Goal: Check status: Check status

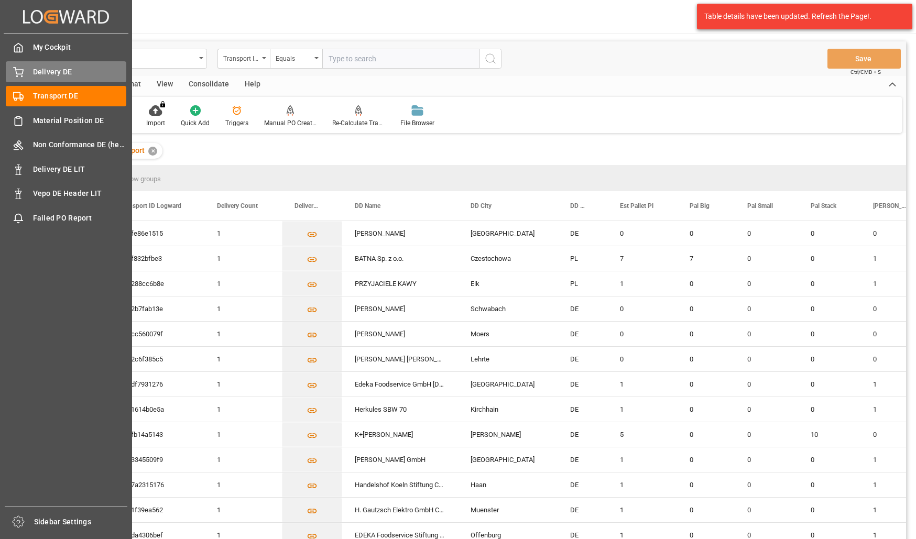
click at [28, 71] on div "Delivery DE Delivery DE" at bounding box center [66, 71] width 121 height 20
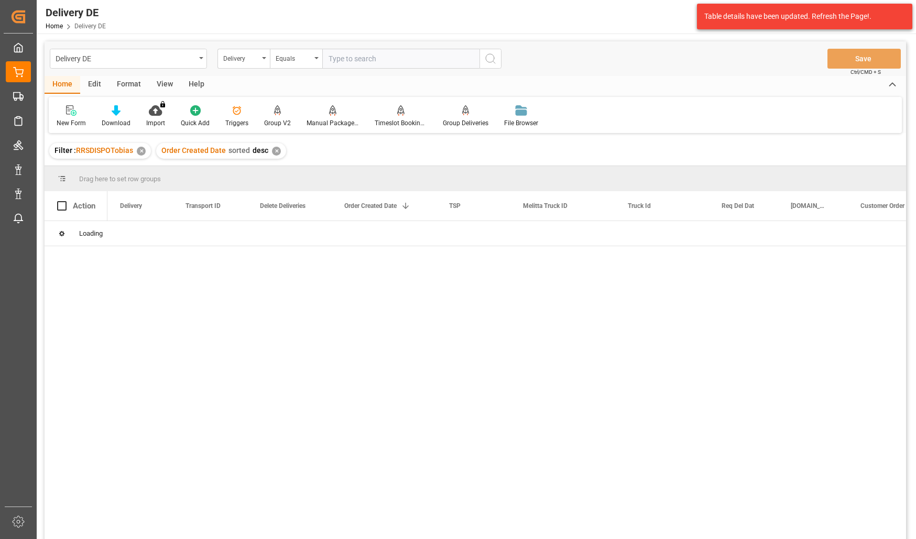
click at [374, 55] on input "text" at bounding box center [400, 59] width 157 height 20
type input "t"
paste input "92557881"
type input "92557881"
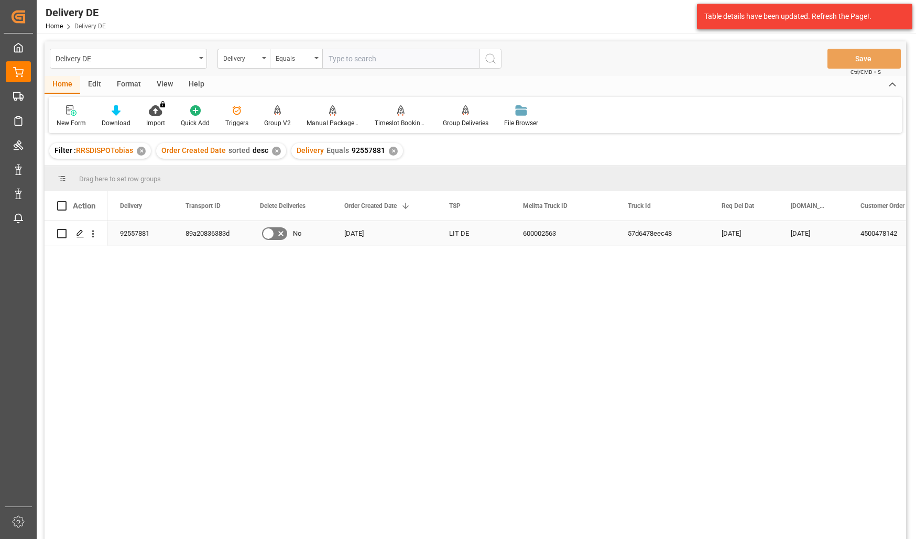
click at [203, 225] on div "89a20836383d" at bounding box center [210, 233] width 74 height 25
click at [235, 57] on div "Delivery" at bounding box center [241, 57] width 36 height 12
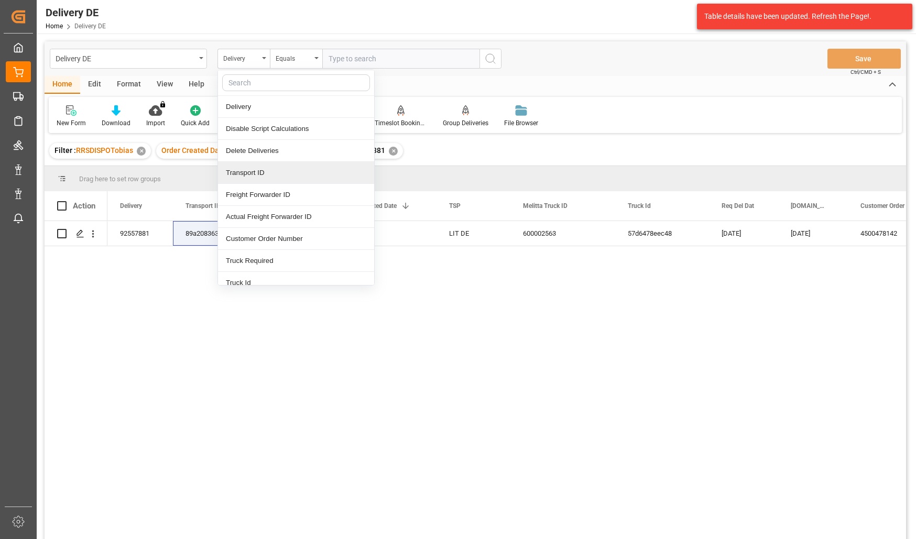
click at [255, 173] on div "Transport ID" at bounding box center [296, 173] width 156 height 22
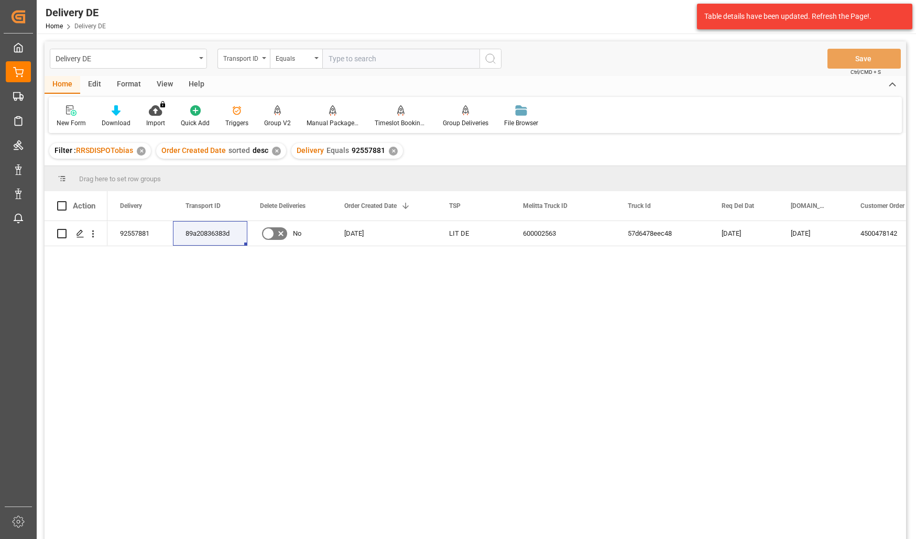
click at [339, 56] on input "text" at bounding box center [400, 59] width 157 height 20
paste input "89a20836383d"
type input "89a20836383d"
click at [491, 58] on icon "search button" at bounding box center [490, 58] width 13 height 13
click at [390, 150] on div "✕" at bounding box center [393, 151] width 9 height 9
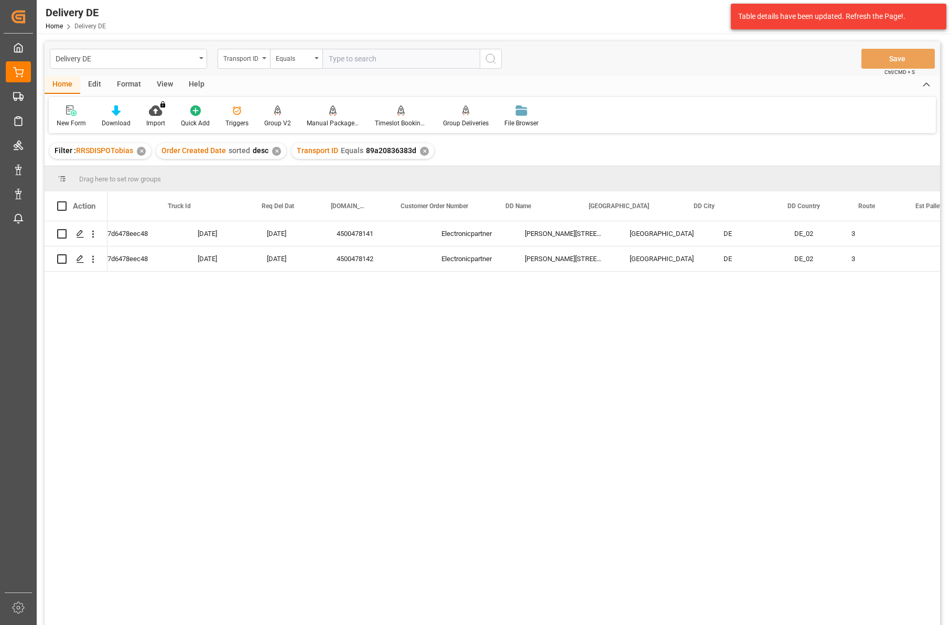
scroll to position [0, 419]
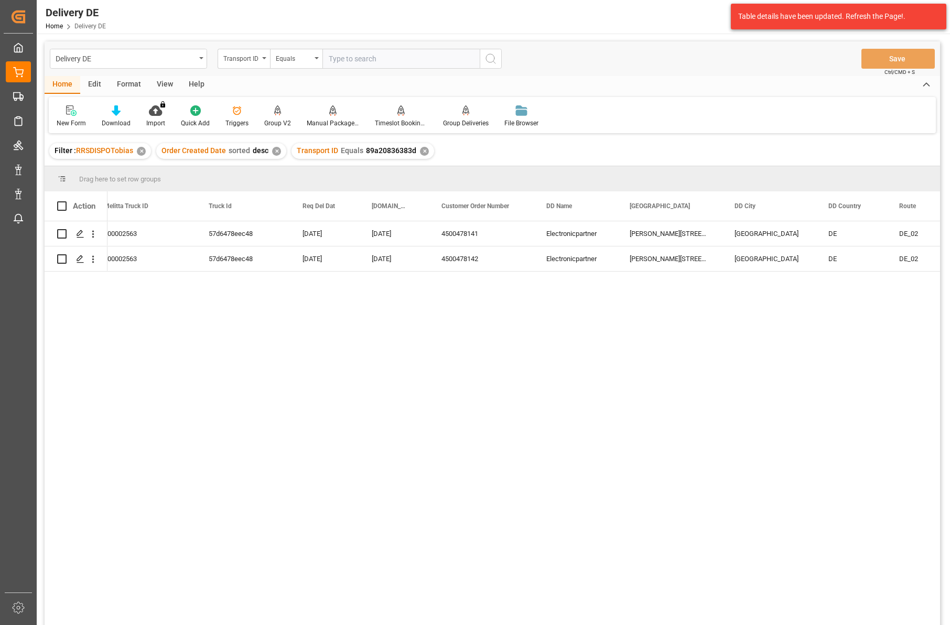
click at [851, 382] on div "89a20836383d 57d6478eec48 [DATE] [DATE] 4500478141 Electronicpartner [PERSON_NA…" at bounding box center [523, 426] width 832 height 410
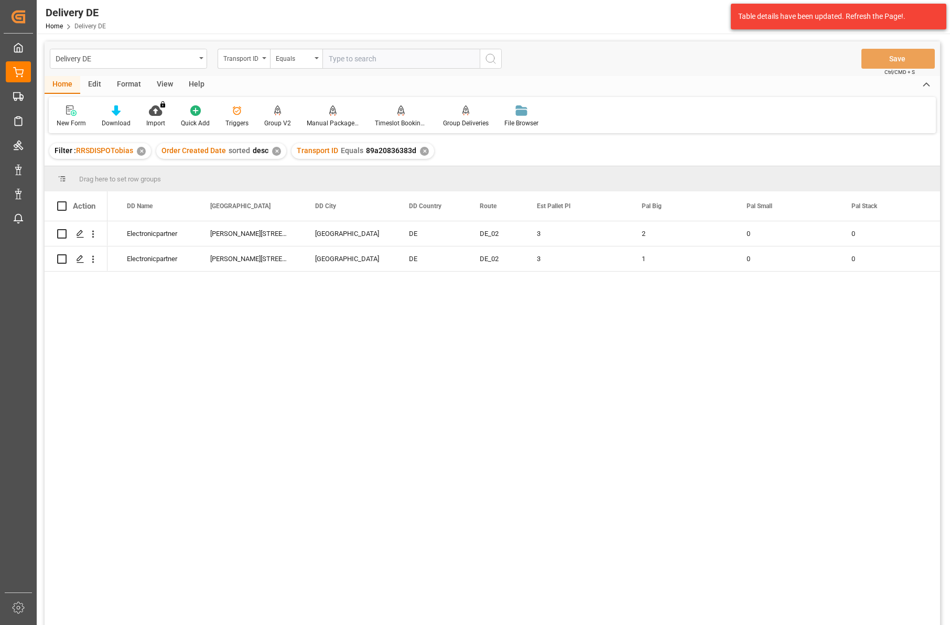
scroll to position [0, 771]
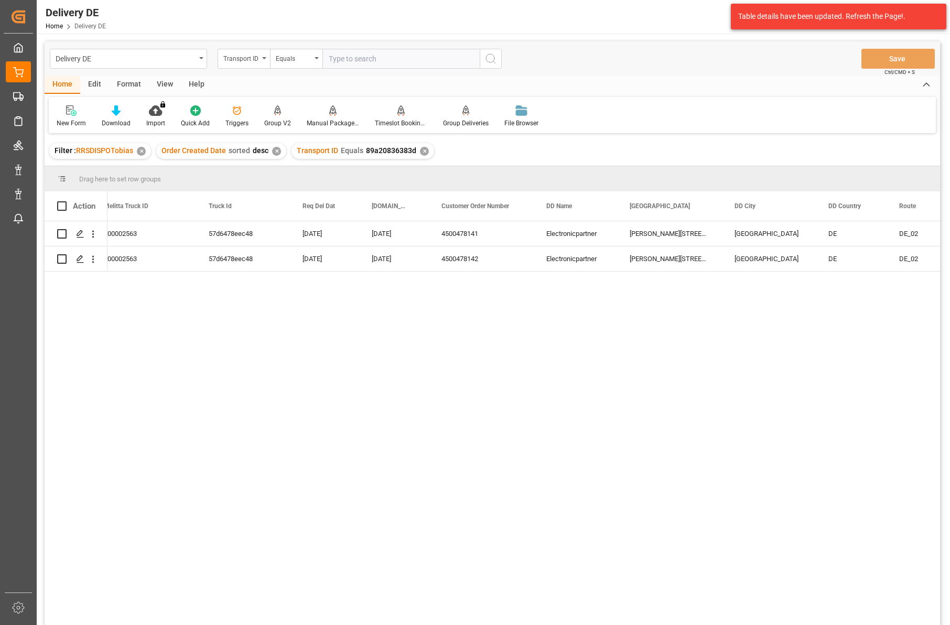
click at [706, 386] on div "89a20836383d [DATE] 4500478141 Electronicpartner [PERSON_NAME][STREET_ADDRESS] …" at bounding box center [523, 426] width 832 height 410
click at [451, 227] on div "4500478141" at bounding box center [481, 233] width 105 height 25
click at [461, 257] on div "4500478142" at bounding box center [481, 258] width 105 height 25
click at [234, 539] on div "89a20836383d [DATE] 4500478141 Electronicpartner [PERSON_NAME][STREET_ADDRESS] …" at bounding box center [523, 426] width 832 height 410
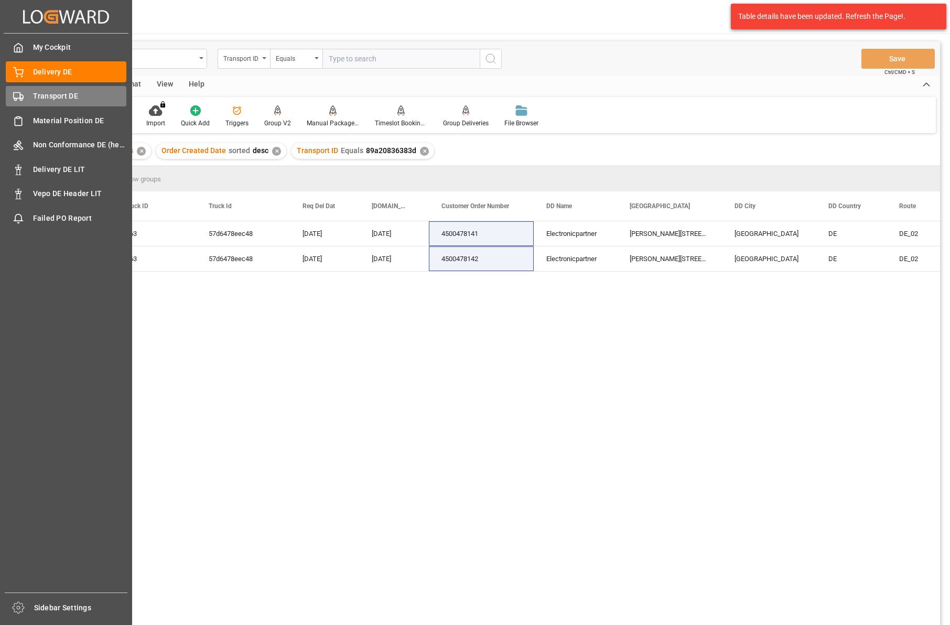
click at [53, 90] on div "Transport DE Transport DE" at bounding box center [66, 96] width 121 height 20
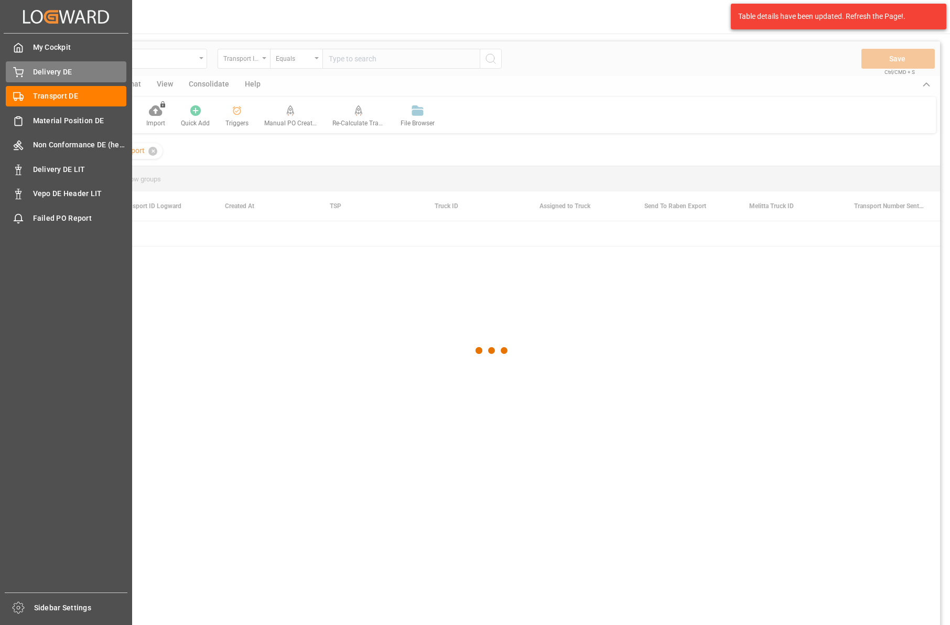
click at [34, 78] on div "Delivery DE Delivery DE" at bounding box center [66, 71] width 121 height 20
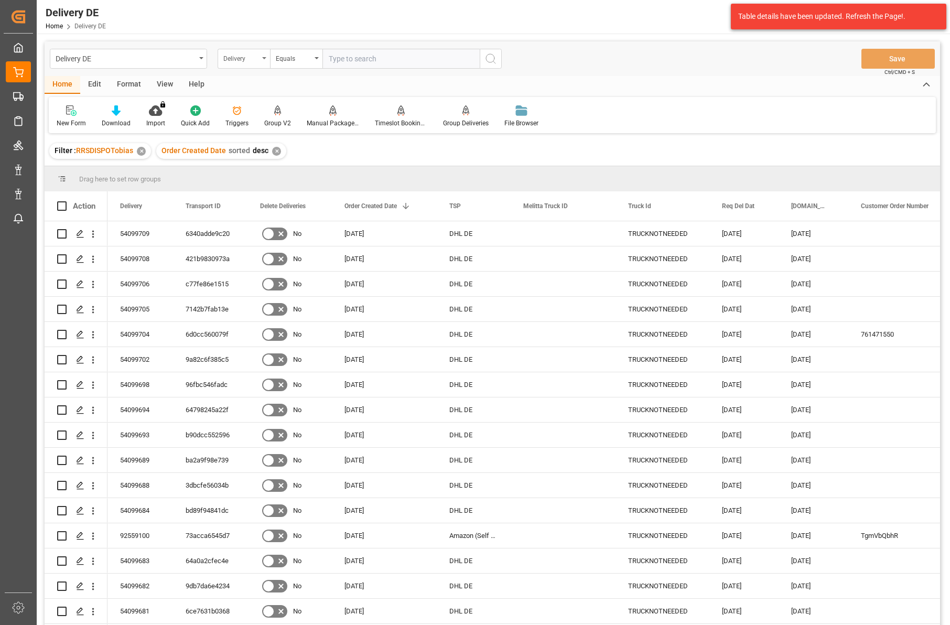
click at [241, 63] on div "Delivery" at bounding box center [241, 57] width 36 height 12
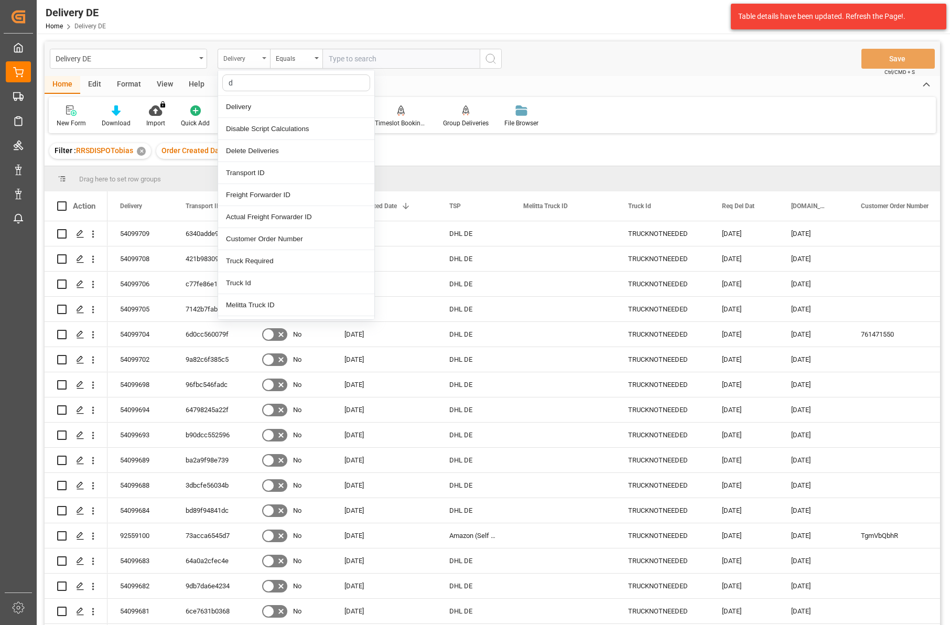
type input "dd"
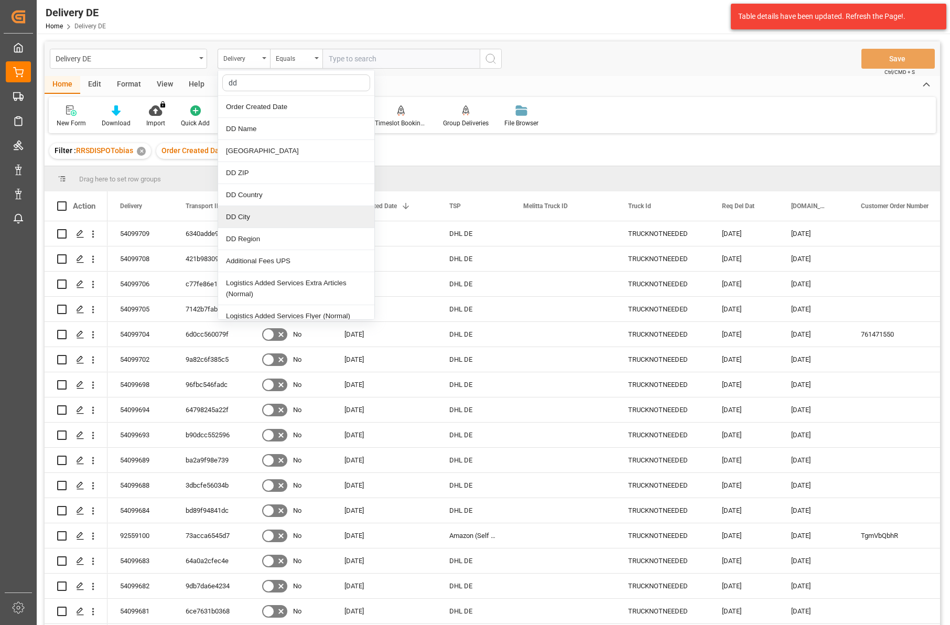
click at [245, 221] on div "DD City" at bounding box center [296, 217] width 156 height 22
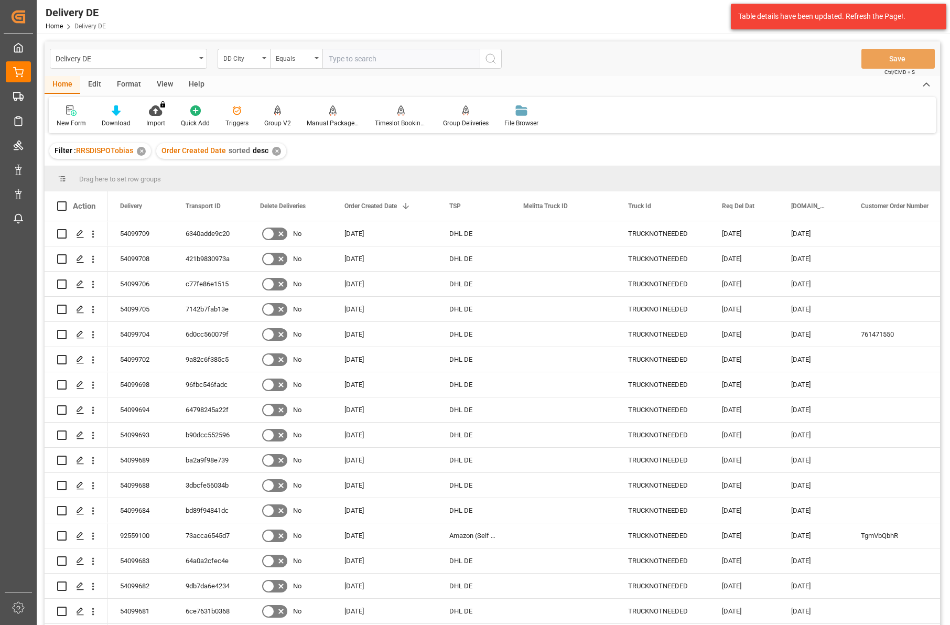
click at [336, 56] on input "text" at bounding box center [400, 59] width 157 height 20
type input "holzwickede"
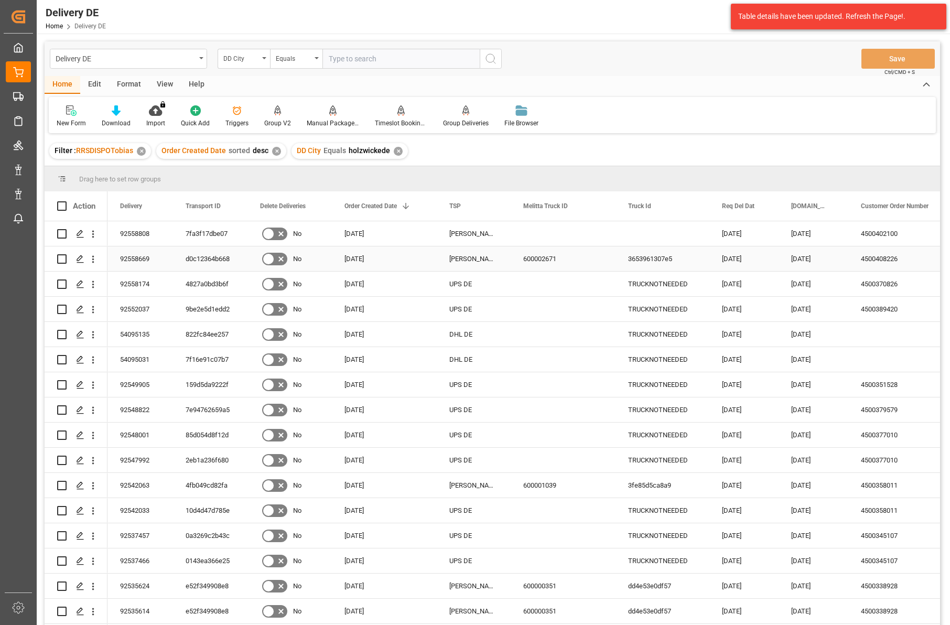
click at [128, 230] on div "92558808" at bounding box center [140, 233] width 66 height 25
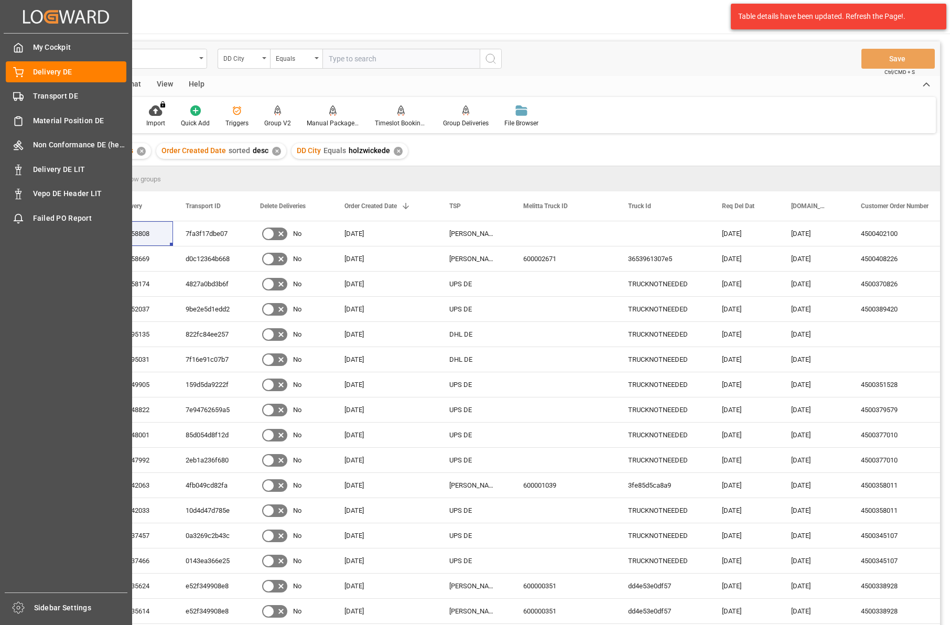
click at [7, 539] on div "My Cockpit My Cockpit Delivery DE Delivery DE Transport DE Transport DE Materia…" at bounding box center [66, 313] width 125 height 559
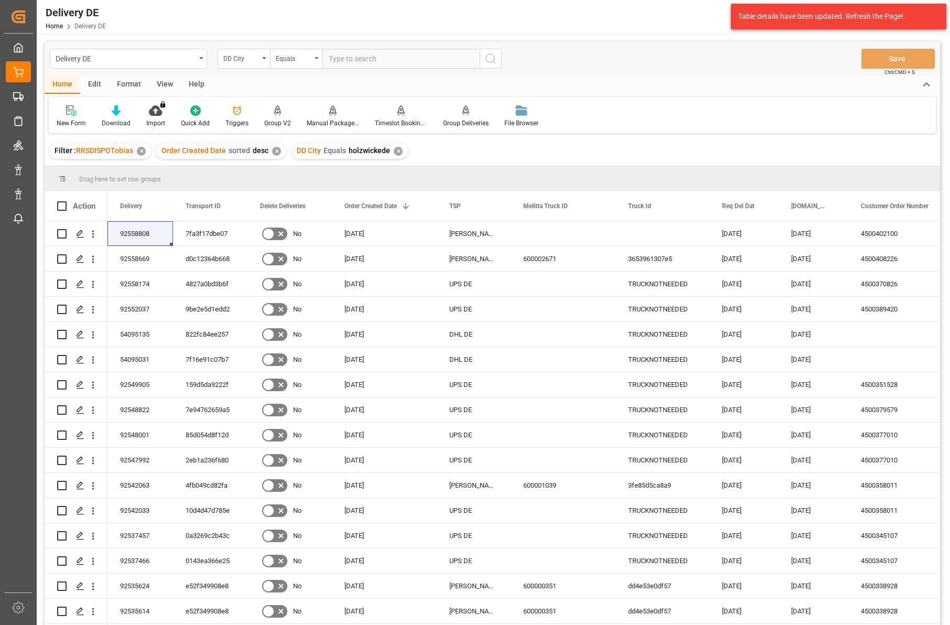
click at [916, 259] on main "Delivery DE DD City Equals Save Ctrl/CMD + S Home Edit Format View Help New For…" at bounding box center [492, 346] width 911 height 611
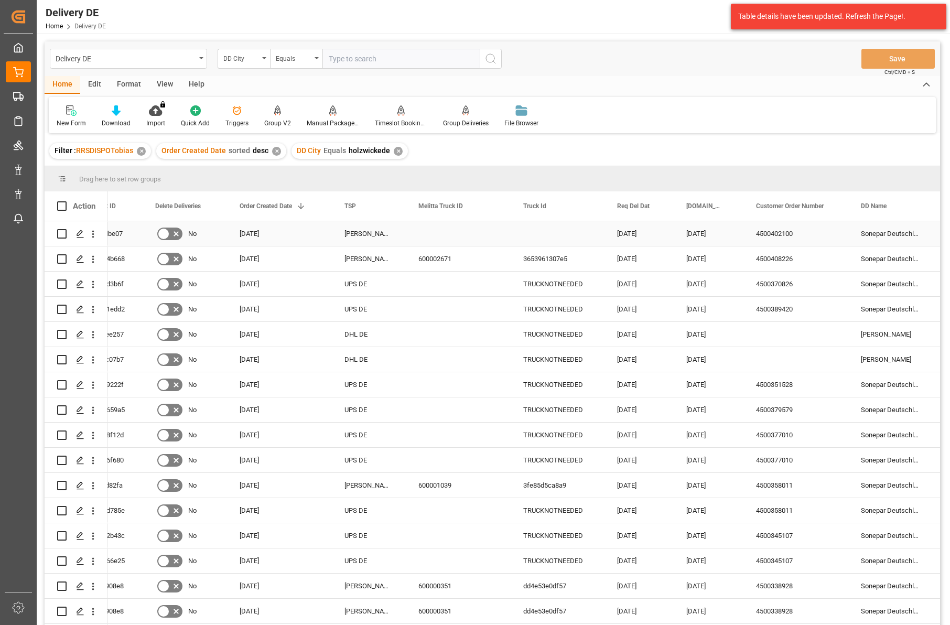
scroll to position [0, 105]
